Goal: Ask a question

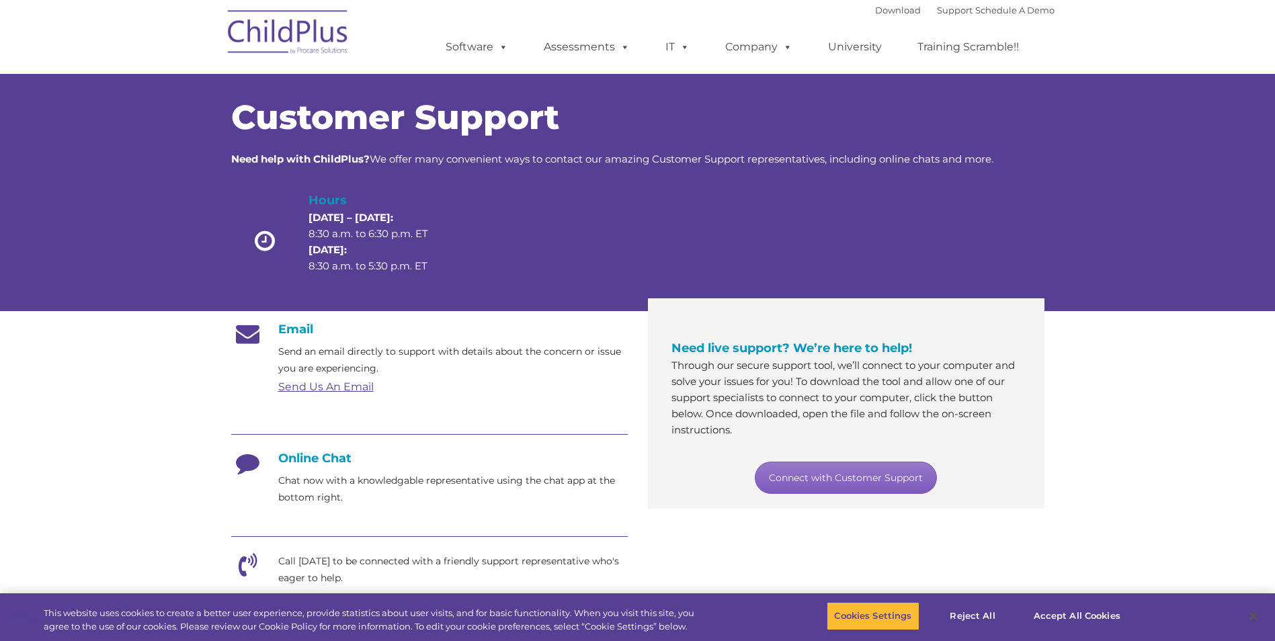
click at [797, 477] on link "Connect with Customer Support" at bounding box center [846, 478] width 182 height 32
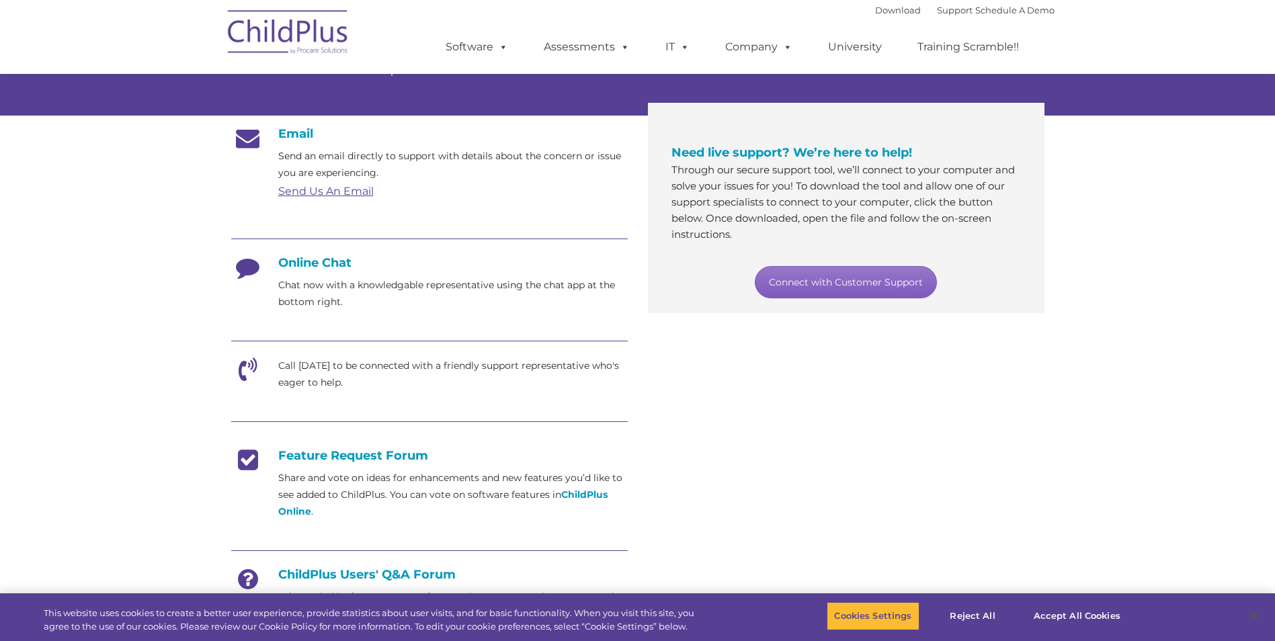
scroll to position [202, 0]
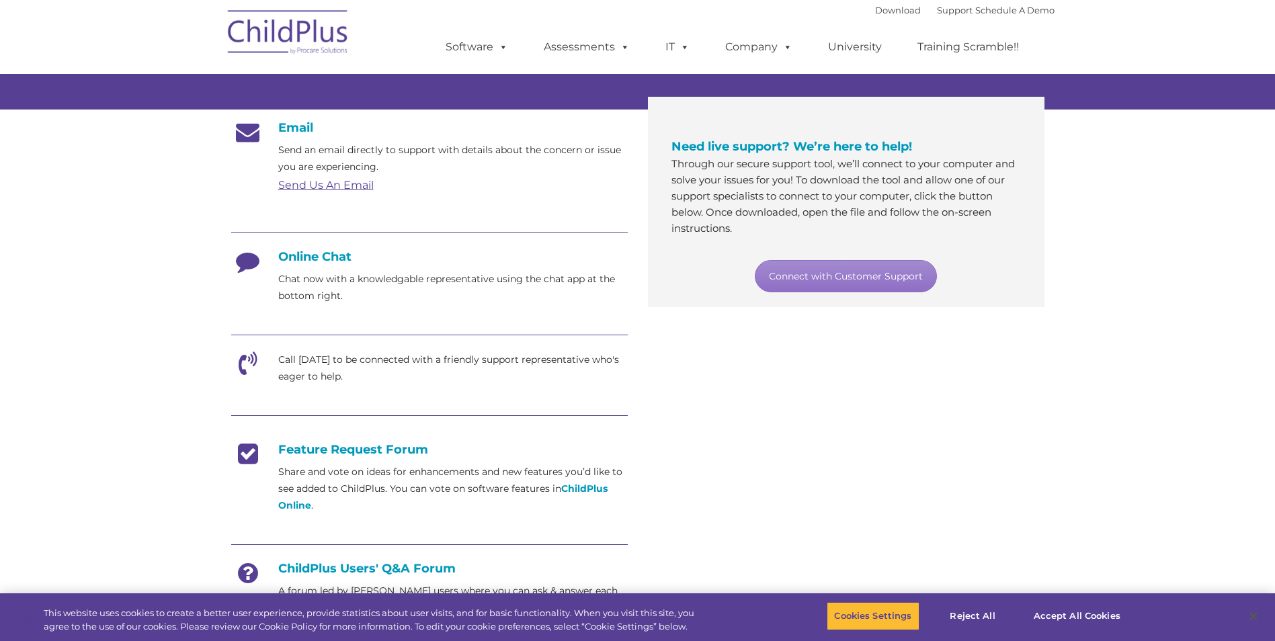
click at [1045, 341] on div "Email Send an email directly to support with details about the concern or issue…" at bounding box center [638, 380] width 834 height 540
click at [807, 273] on link "Connect with Customer Support" at bounding box center [846, 276] width 182 height 32
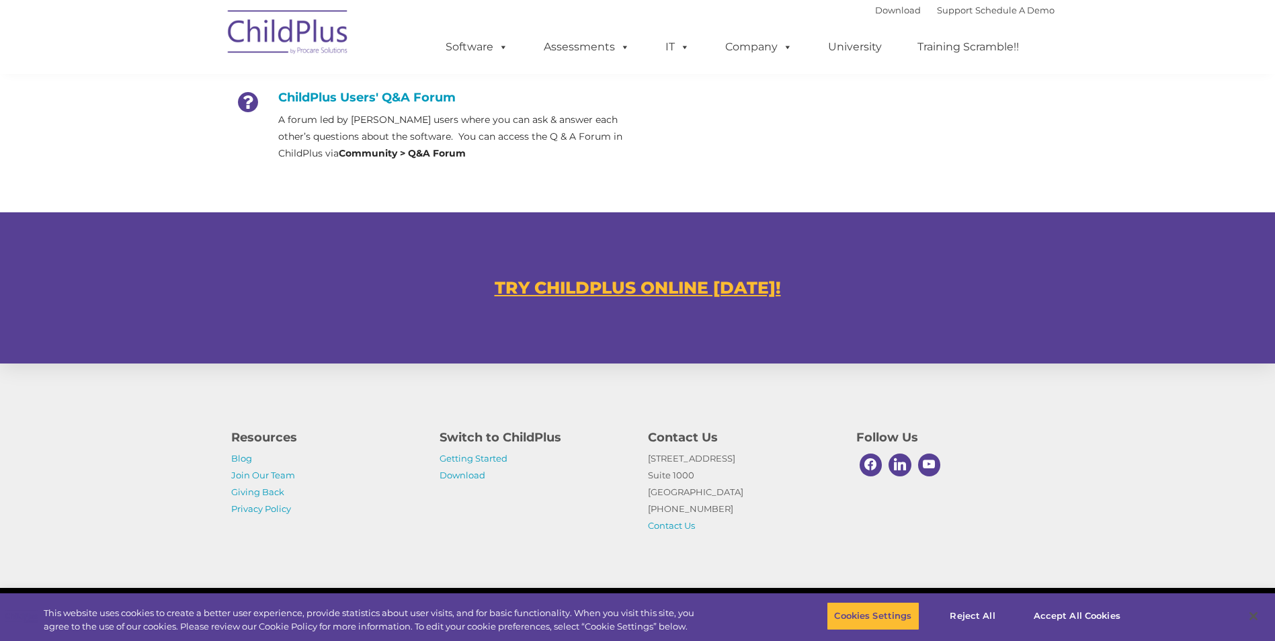
scroll to position [682, 0]
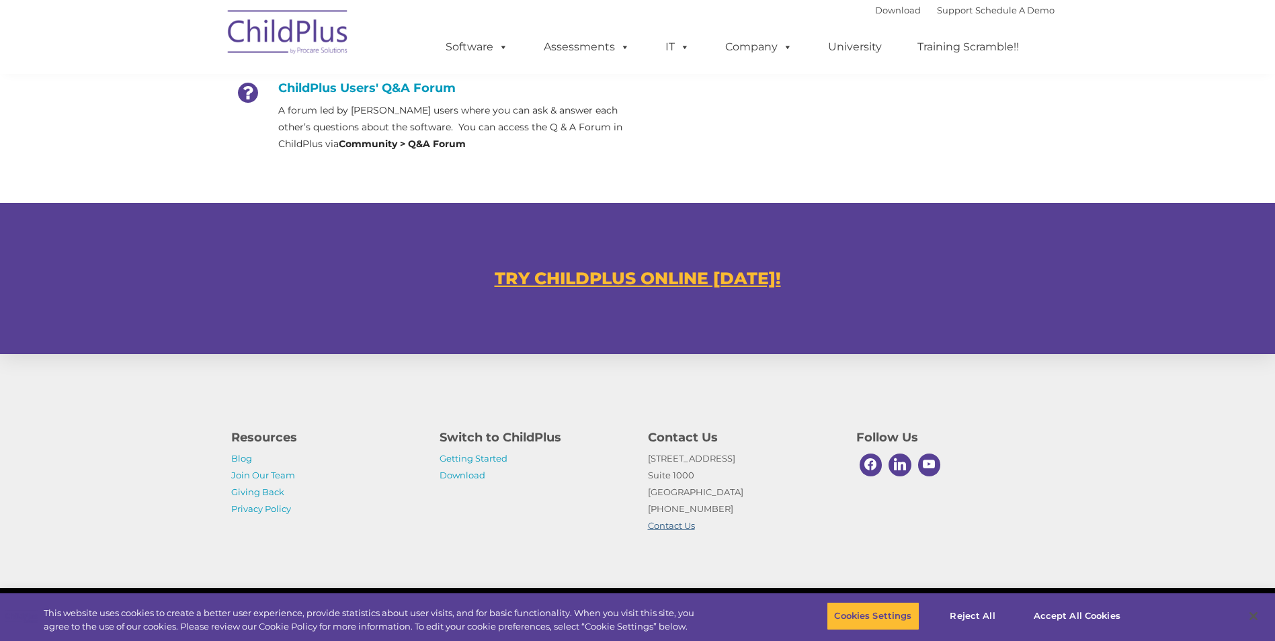
click at [684, 525] on link "Contact Us" at bounding box center [671, 525] width 47 height 11
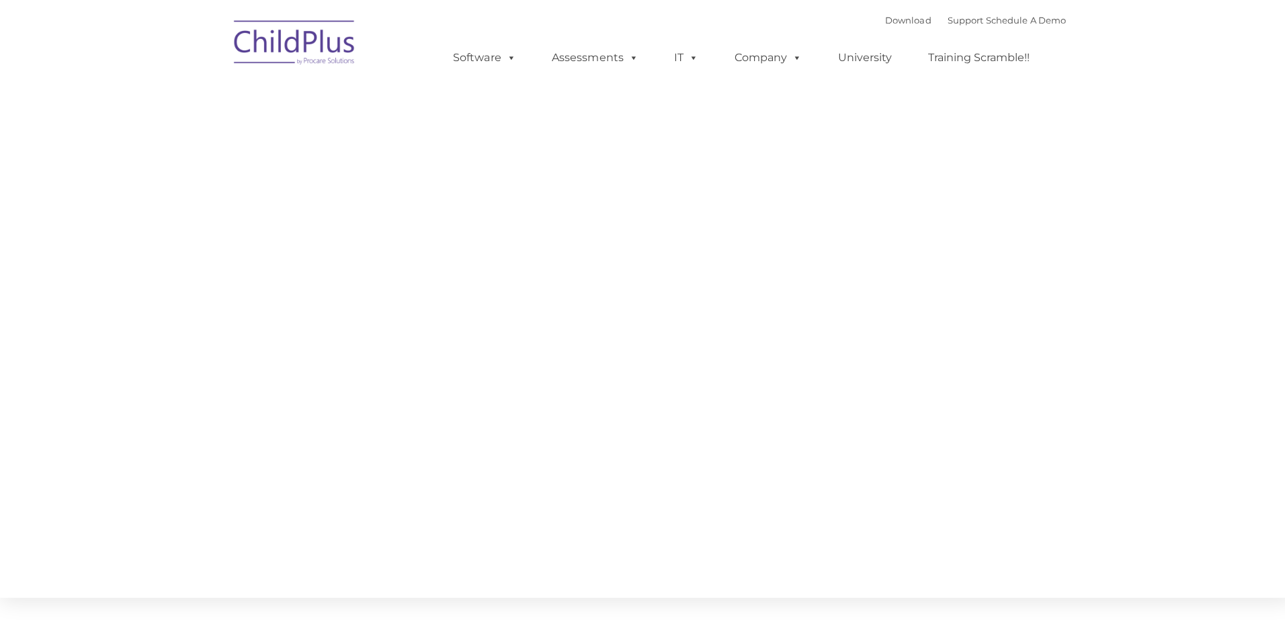
type input ""
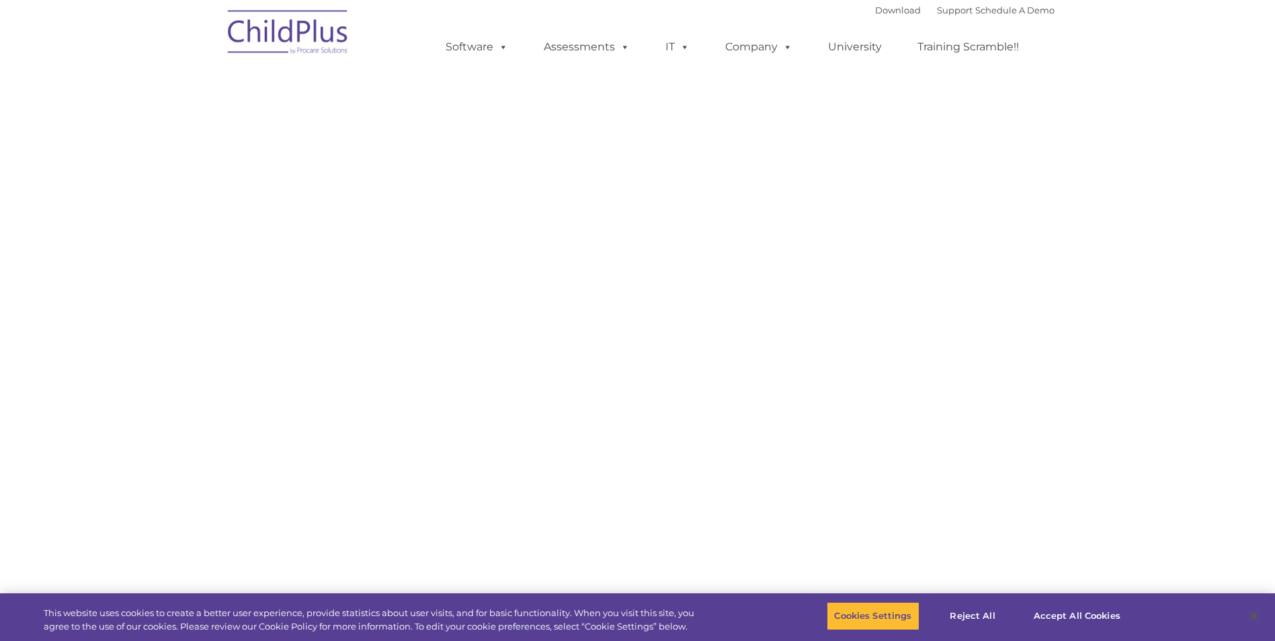
select select "MEDIUM"
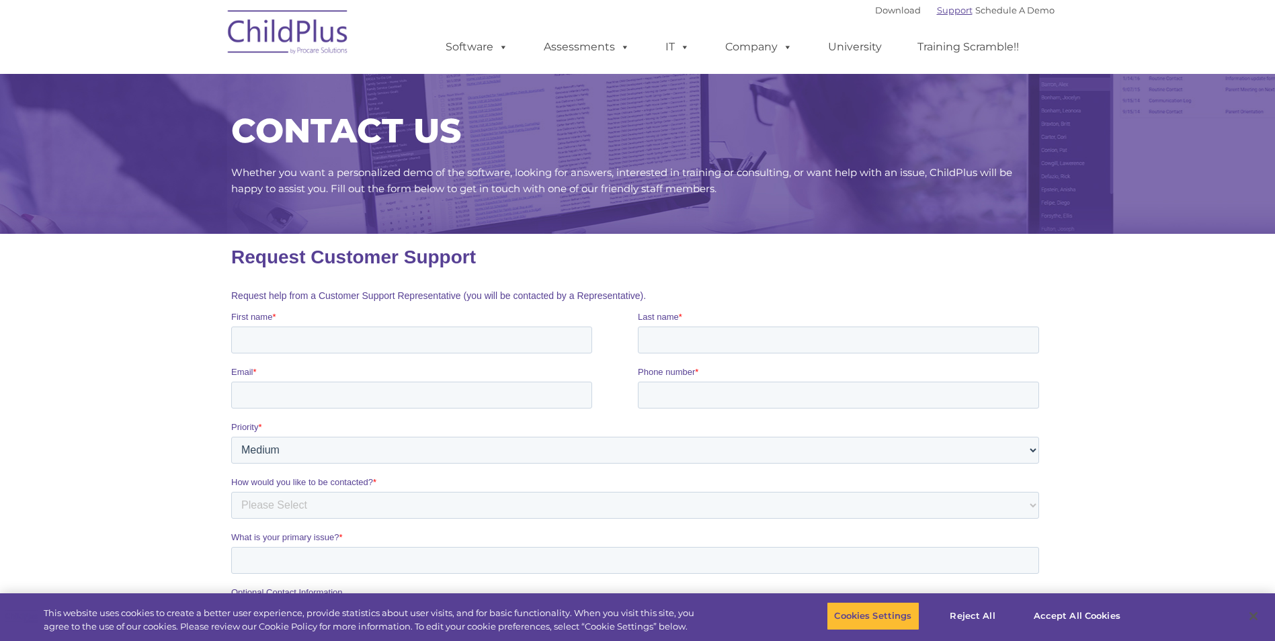
click at [937, 14] on link "Support" at bounding box center [955, 10] width 36 height 11
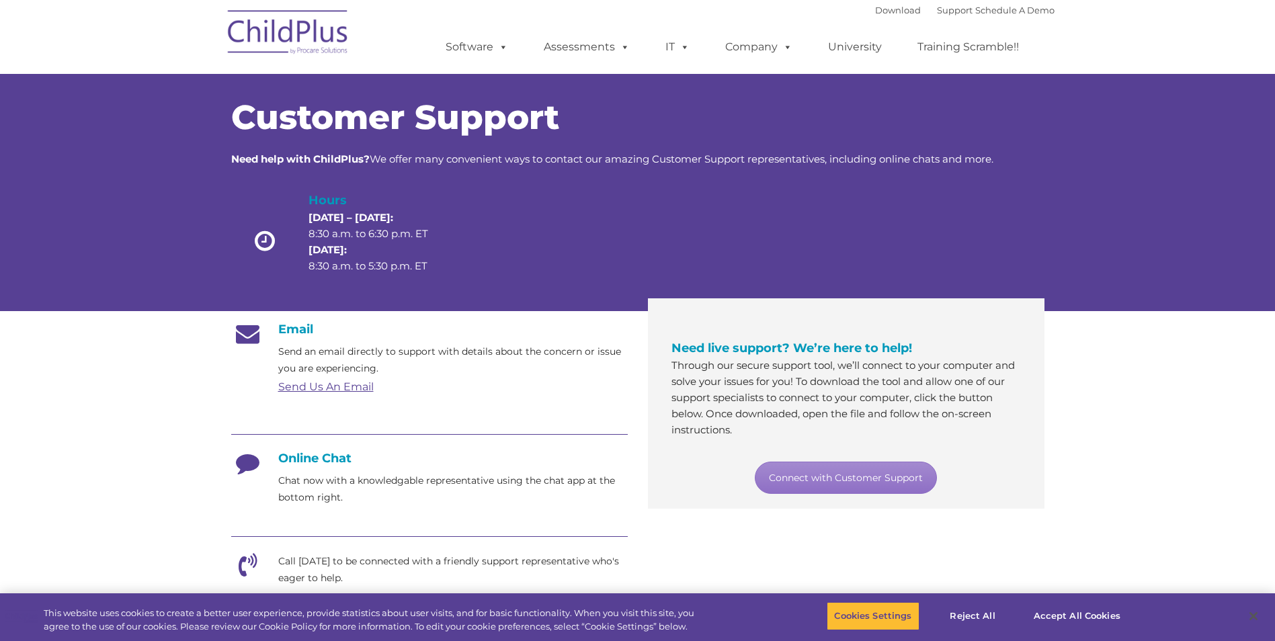
click at [327, 387] on link "Send Us An Email" at bounding box center [325, 386] width 95 height 13
